Goal: Task Accomplishment & Management: Complete application form

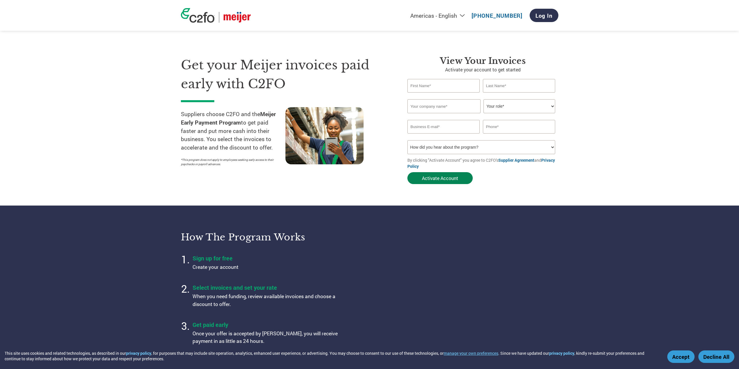
drag, startPoint x: 456, startPoint y: 176, endPoint x: 451, endPoint y: 177, distance: 4.4
click at [456, 176] on button "Activate Account" at bounding box center [439, 178] width 65 height 12
click at [421, 82] on input "text" at bounding box center [443, 86] width 73 height 14
type input "[PERSON_NAME]"
type input "Chotivkova"
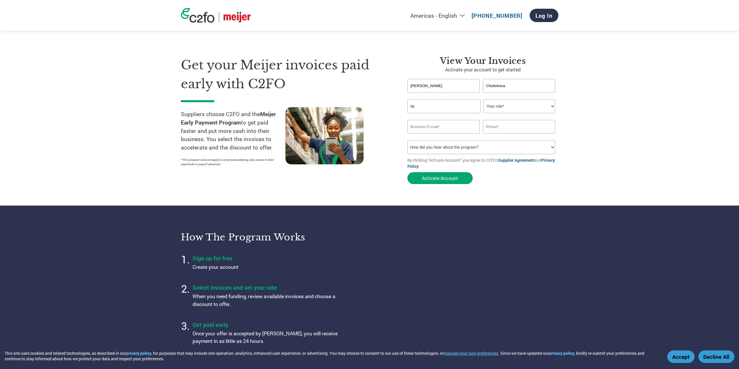
type input "G"
type input "[GEOGRAPHIC_DATA] Concessions"
select select "CFO"
type input "[EMAIL_ADDRESS][DOMAIN_NAME]"
type input "[PHONE_NUMBER]"
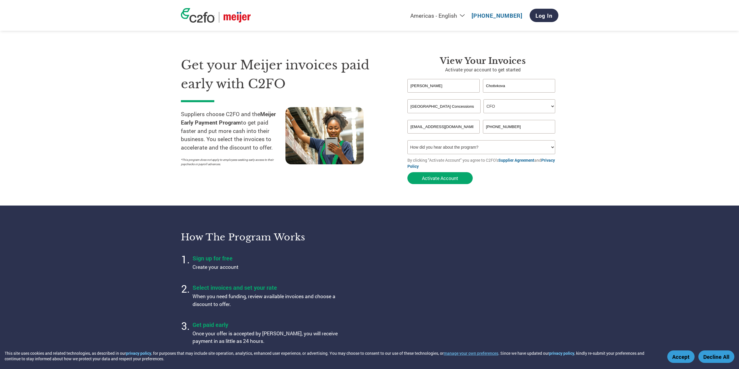
click at [446, 144] on select "How did you hear about the program? Received a letter Email Social Media Online…" at bounding box center [481, 147] width 148 height 14
select select "Email"
click at [407, 140] on select "How did you hear about the program? Received a letter Email Social Media Online…" at bounding box center [481, 147] width 148 height 14
click at [454, 176] on button "Activate Account" at bounding box center [439, 178] width 65 height 12
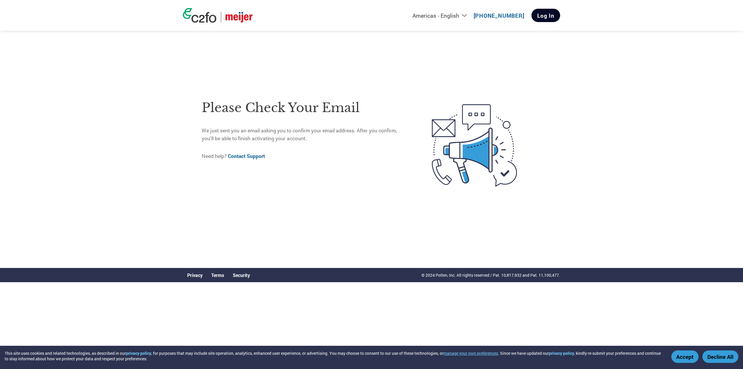
click at [543, 17] on link "Log In" at bounding box center [546, 15] width 29 height 13
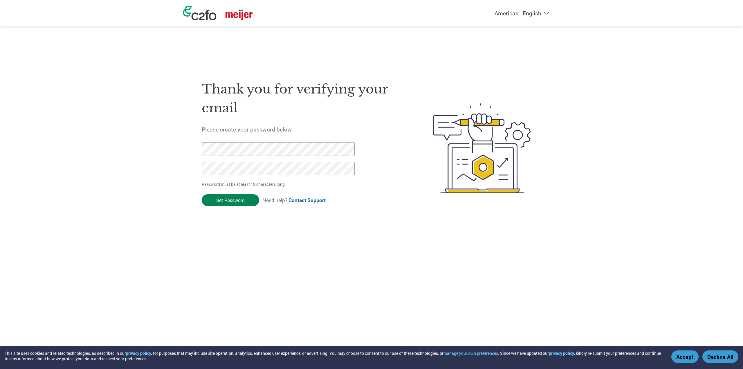
click at [230, 199] on input "Set Password" at bounding box center [230, 200] width 57 height 12
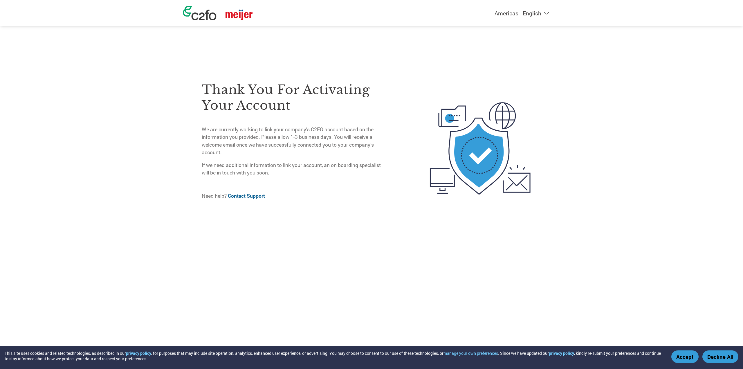
drag, startPoint x: 687, startPoint y: 359, endPoint x: 684, endPoint y: 353, distance: 7.0
click at [687, 359] on button "Accept" at bounding box center [684, 356] width 27 height 12
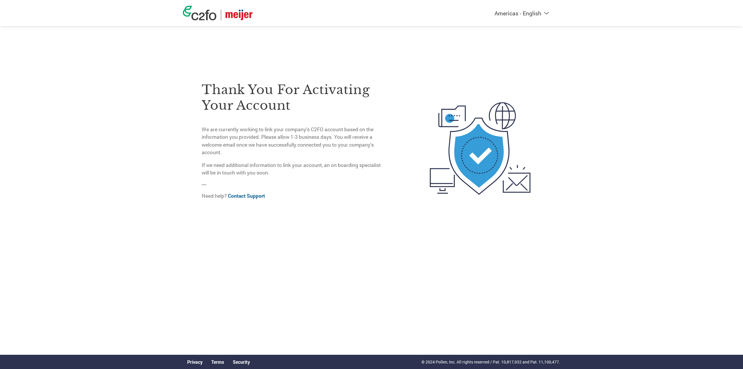
click at [531, 8] on div "Americas - English Américas - Español Américas - Português Amériques - Français…" at bounding box center [372, 13] width 386 height 26
click at [475, 47] on div "Thank you for activating your account We are currently working to link your com…" at bounding box center [371, 125] width 377 height 251
